Goal: Task Accomplishment & Management: Complete application form

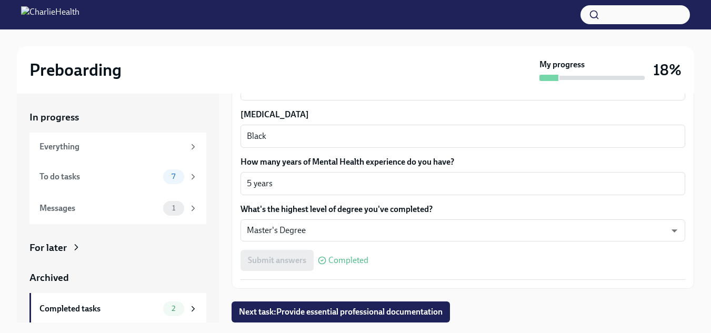
scroll to position [12, 0]
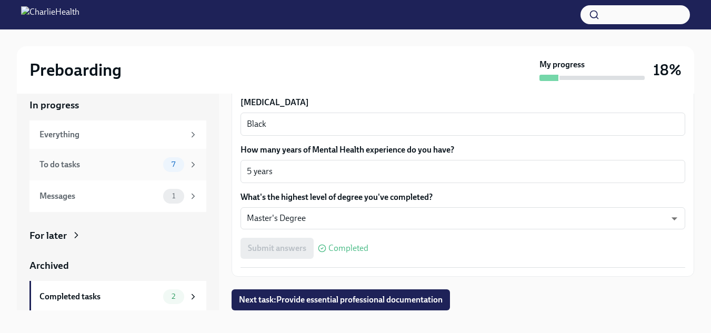
click at [192, 166] on icon at bounding box center [193, 164] width 3 height 5
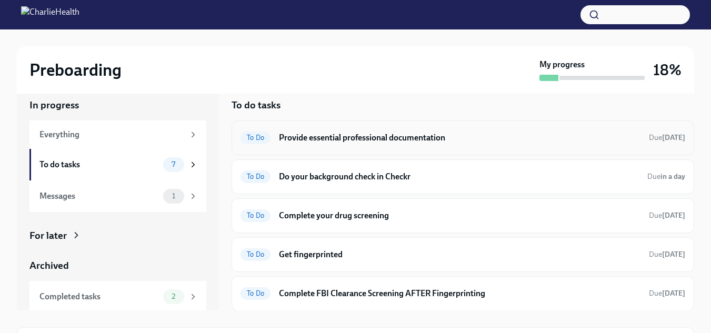
scroll to position [91, 0]
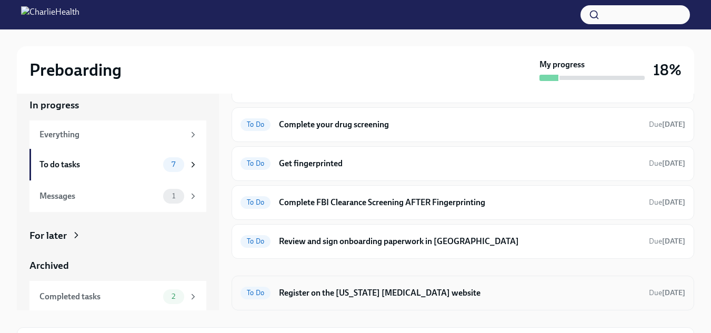
click at [378, 297] on h6 "Register on the [US_STATE] [MEDICAL_DATA] website" at bounding box center [460, 293] width 362 height 12
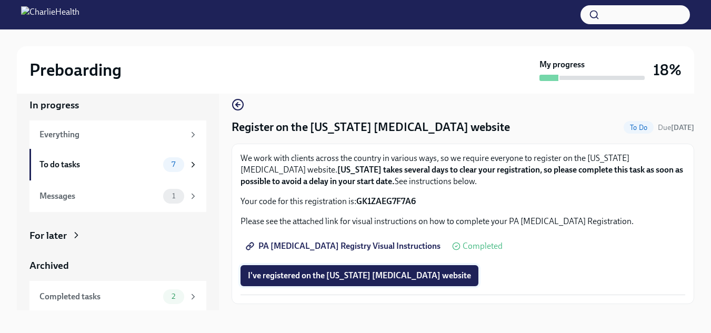
click at [373, 284] on button "I've registered on the [US_STATE] [MEDICAL_DATA] website" at bounding box center [360, 275] width 238 height 21
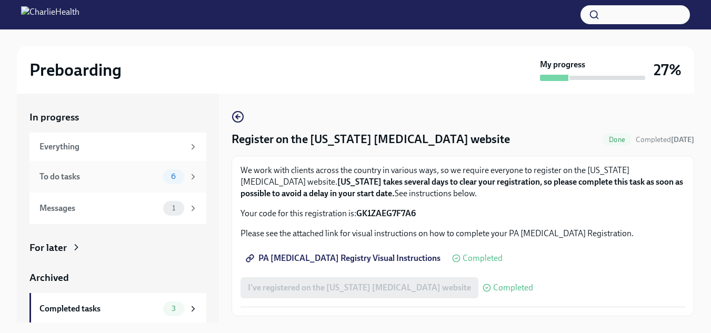
click at [125, 182] on div "To do tasks" at bounding box center [98, 177] width 119 height 12
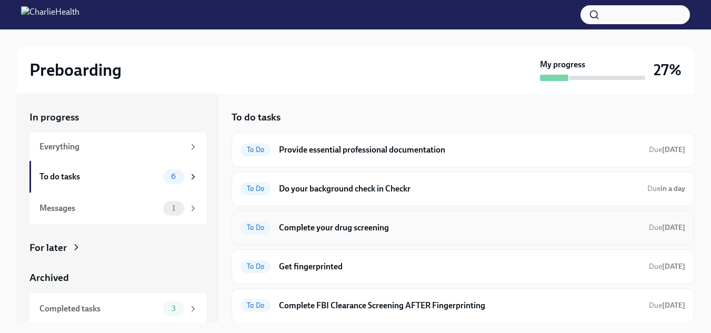
scroll to position [39, 0]
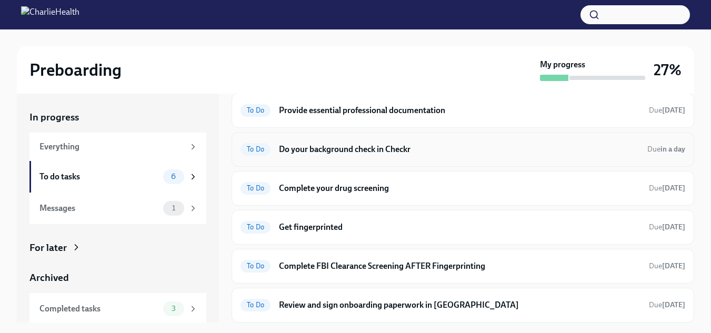
click at [338, 158] on div "To Do Do your background check in Checkr Due in a day" at bounding box center [463, 149] width 463 height 35
click at [338, 152] on h6 "Do your background check in Checkr" at bounding box center [459, 150] width 360 height 12
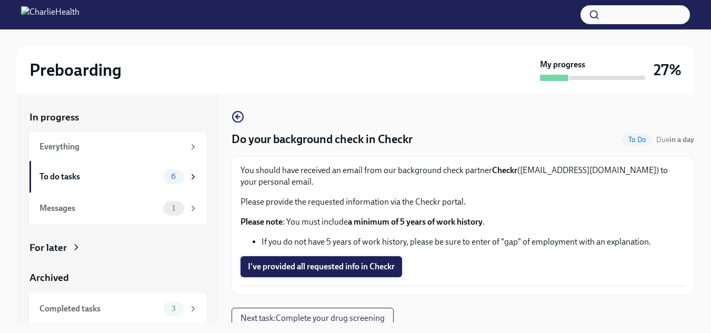
click at [322, 266] on span "I've provided all requested info in Checkr" at bounding box center [321, 267] width 147 height 11
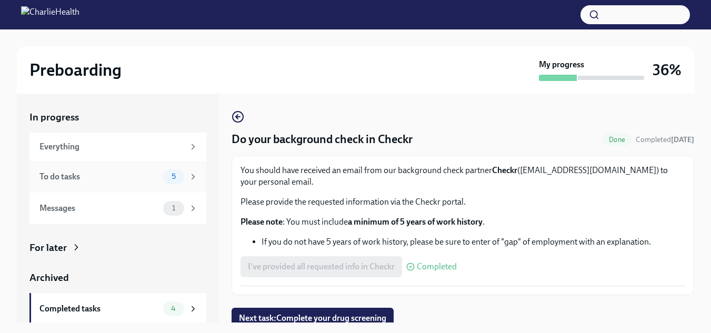
click at [176, 175] on div "5" at bounding box center [180, 176] width 35 height 15
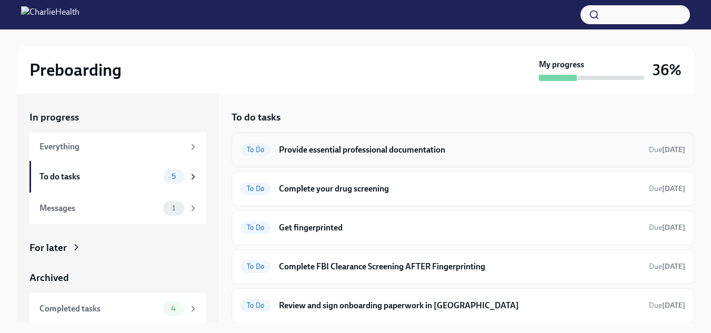
click at [292, 147] on h6 "Provide essential professional documentation" at bounding box center [460, 150] width 362 height 12
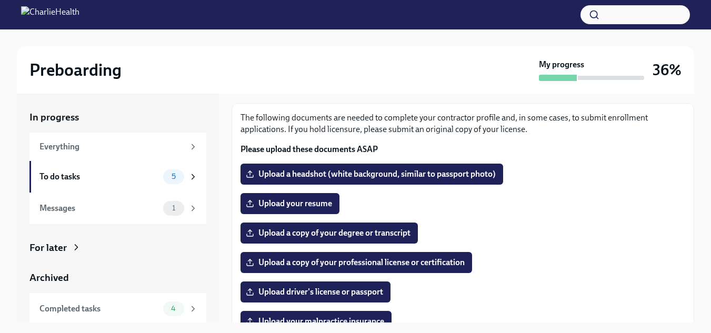
scroll to position [57, 0]
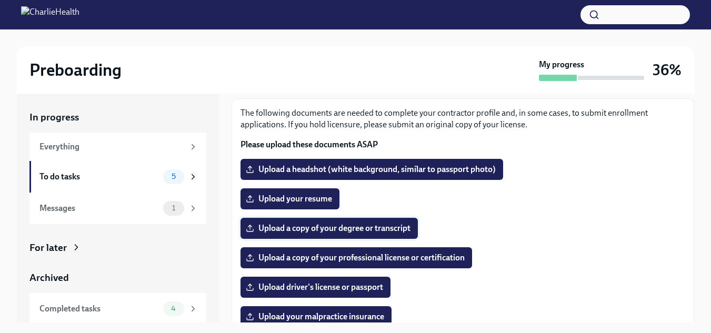
click at [318, 238] on label "Upload a copy of your degree or transcript" at bounding box center [329, 228] width 177 height 21
click at [0, 0] on input "Upload a copy of your degree or transcript" at bounding box center [0, 0] width 0 height 0
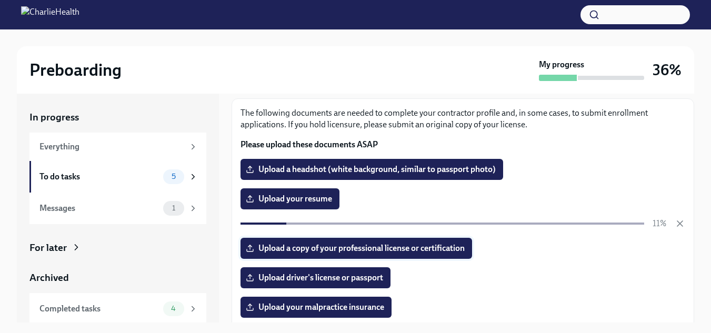
click at [306, 243] on span "Upload a copy of your professional license or certification" at bounding box center [356, 248] width 217 height 11
click at [0, 0] on input "Upload a copy of your professional license or certification" at bounding box center [0, 0] width 0 height 0
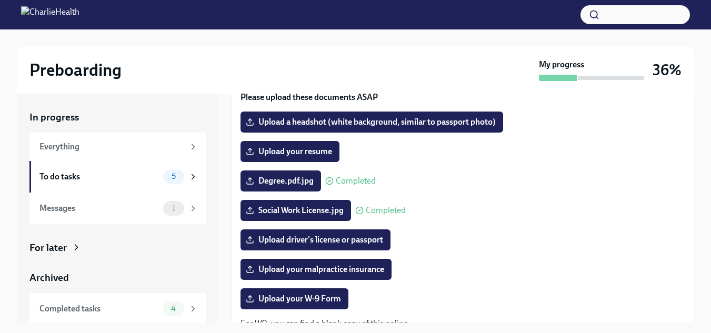
scroll to position [104, 0]
click at [346, 244] on span "Upload driver's license or passport" at bounding box center [315, 240] width 135 height 11
click at [0, 0] on input "Upload driver's license or passport" at bounding box center [0, 0] width 0 height 0
click at [119, 144] on div "Everything" at bounding box center [111, 147] width 145 height 12
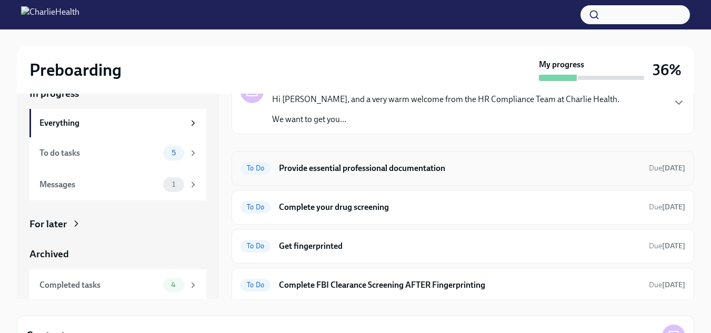
scroll to position [36, 0]
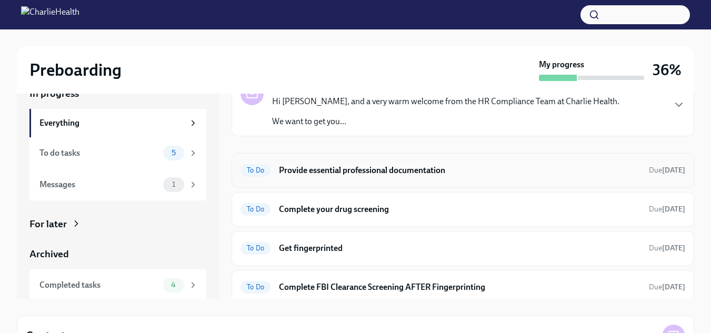
click at [330, 163] on div "To Do Provide essential professional documentation Due [DATE]" at bounding box center [463, 170] width 445 height 17
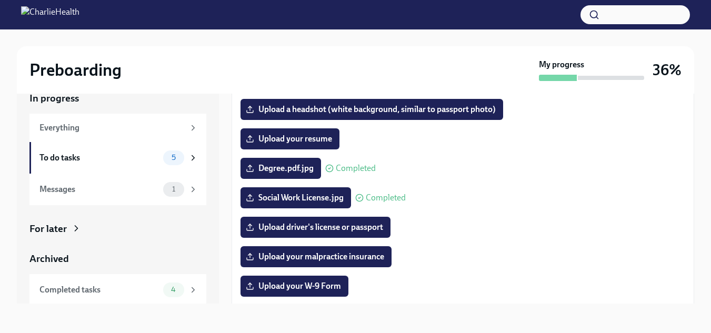
scroll to position [34, 0]
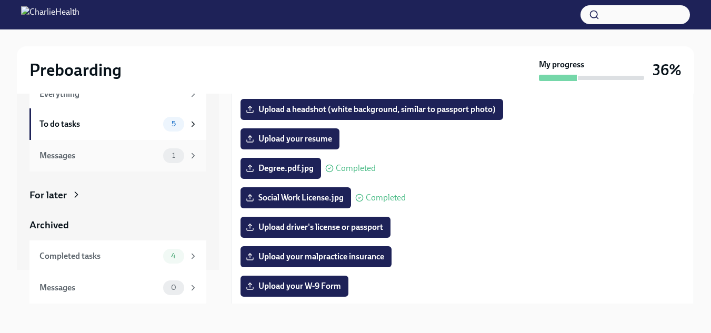
click at [178, 163] on div "1" at bounding box center [180, 155] width 35 height 15
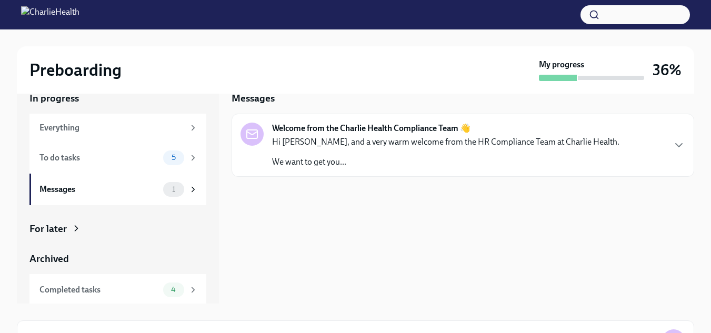
click at [386, 137] on p "Hi [PERSON_NAME], and a very warm welcome from the HR Compliance Team at Charli…" at bounding box center [445, 142] width 347 height 12
